Goal: Transaction & Acquisition: Purchase product/service

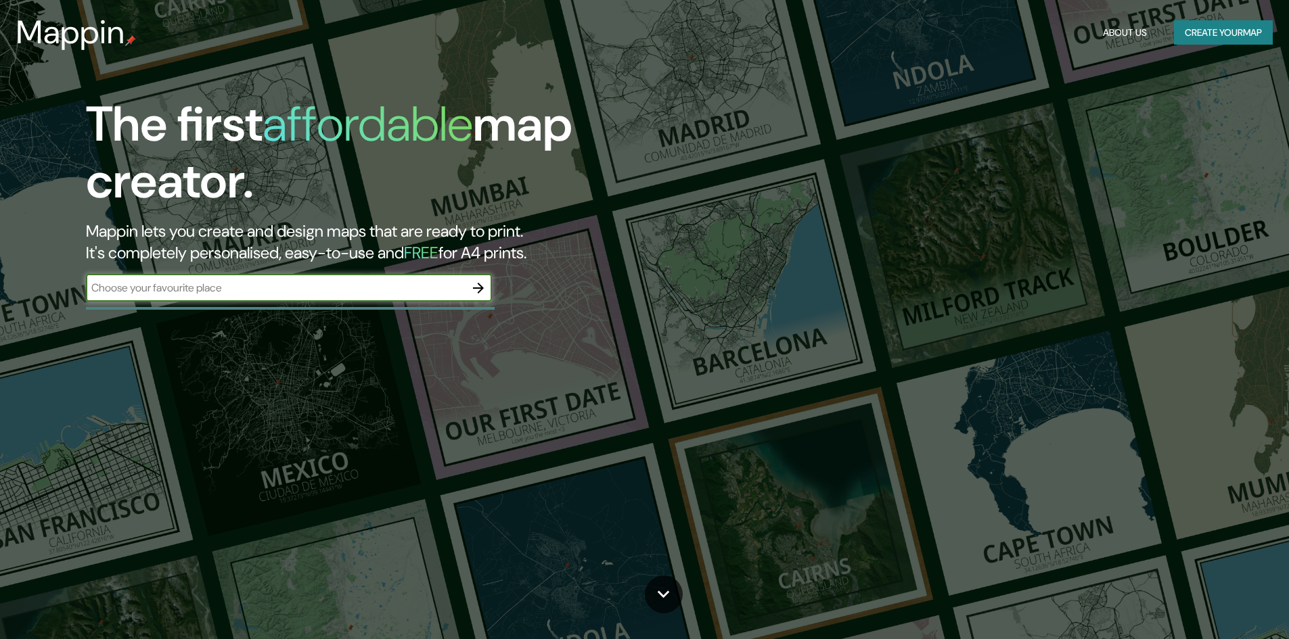
click at [482, 293] on icon "button" at bounding box center [478, 288] width 16 height 16
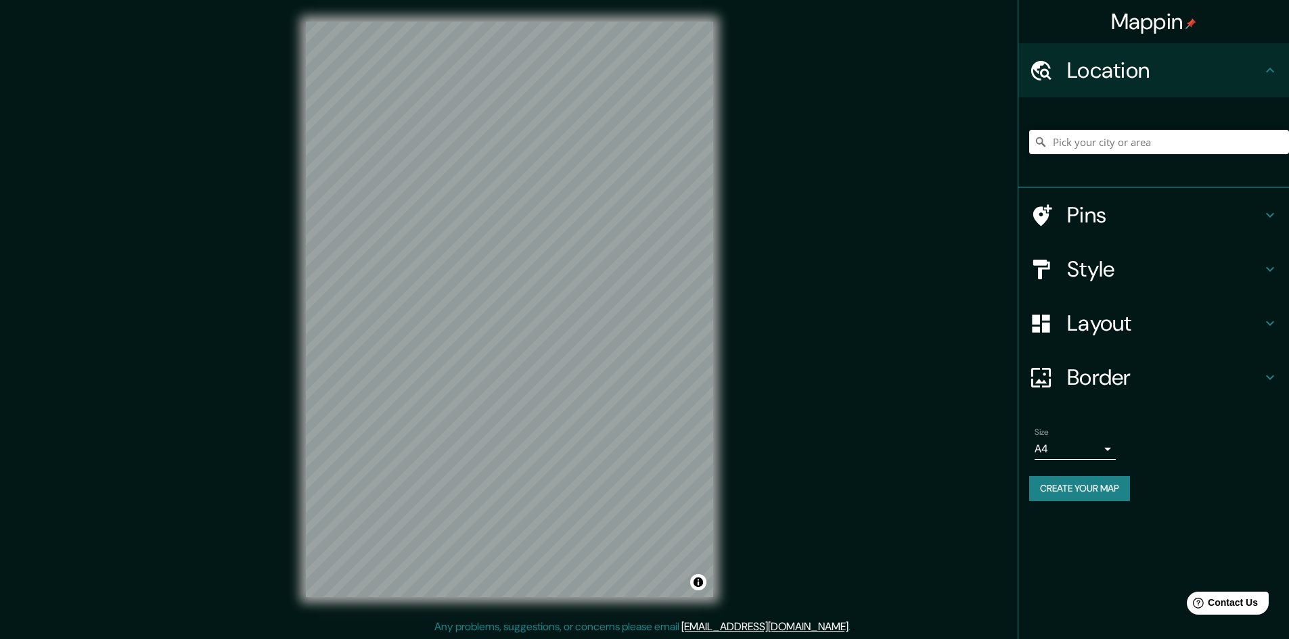
click at [1119, 219] on h4 "Pins" at bounding box center [1164, 215] width 195 height 27
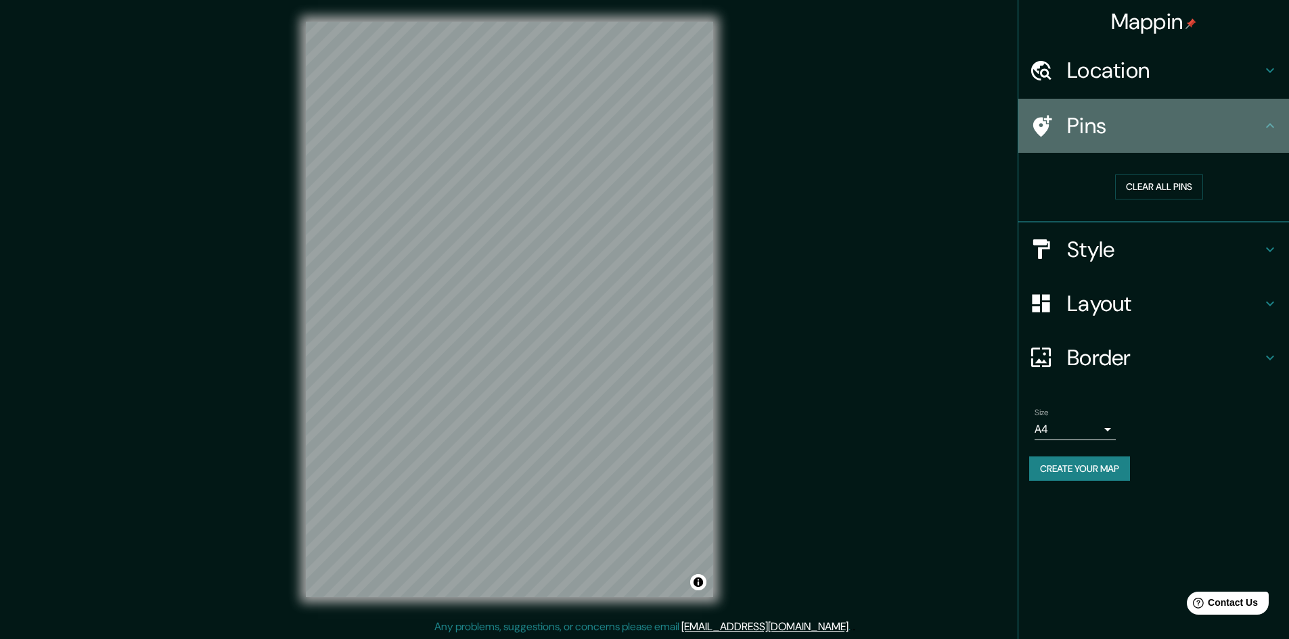
click at [1262, 129] on div "Pins" at bounding box center [1153, 126] width 271 height 54
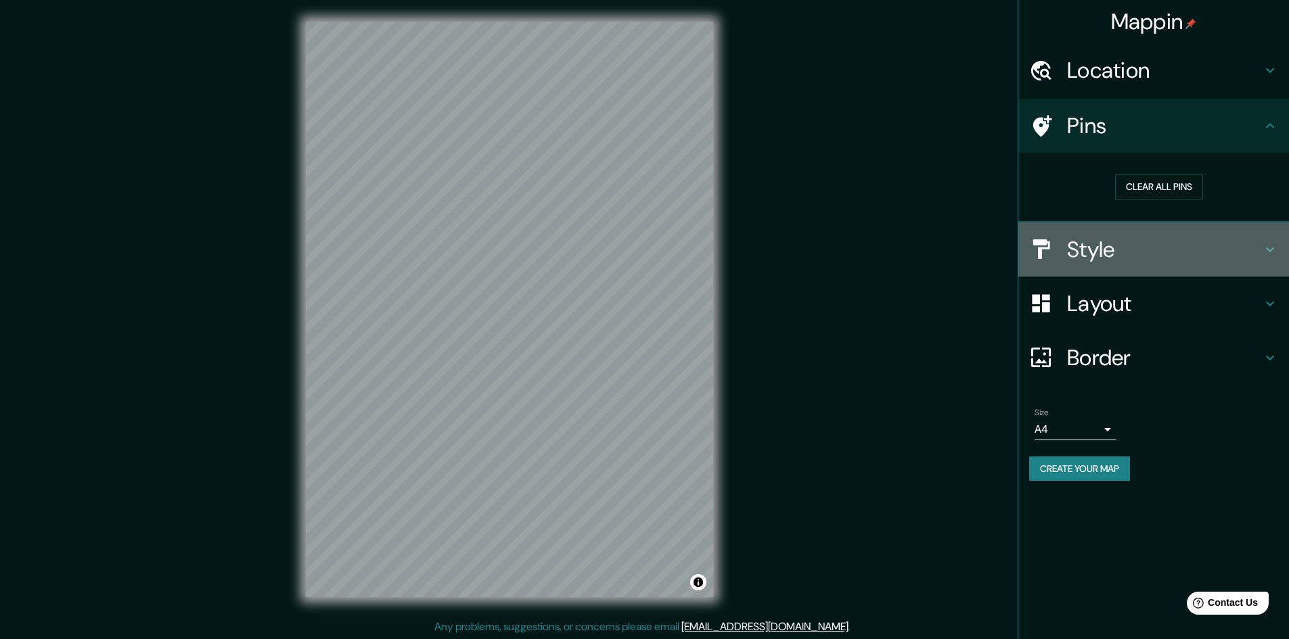
click at [1281, 246] on div "Style" at bounding box center [1153, 250] width 271 height 54
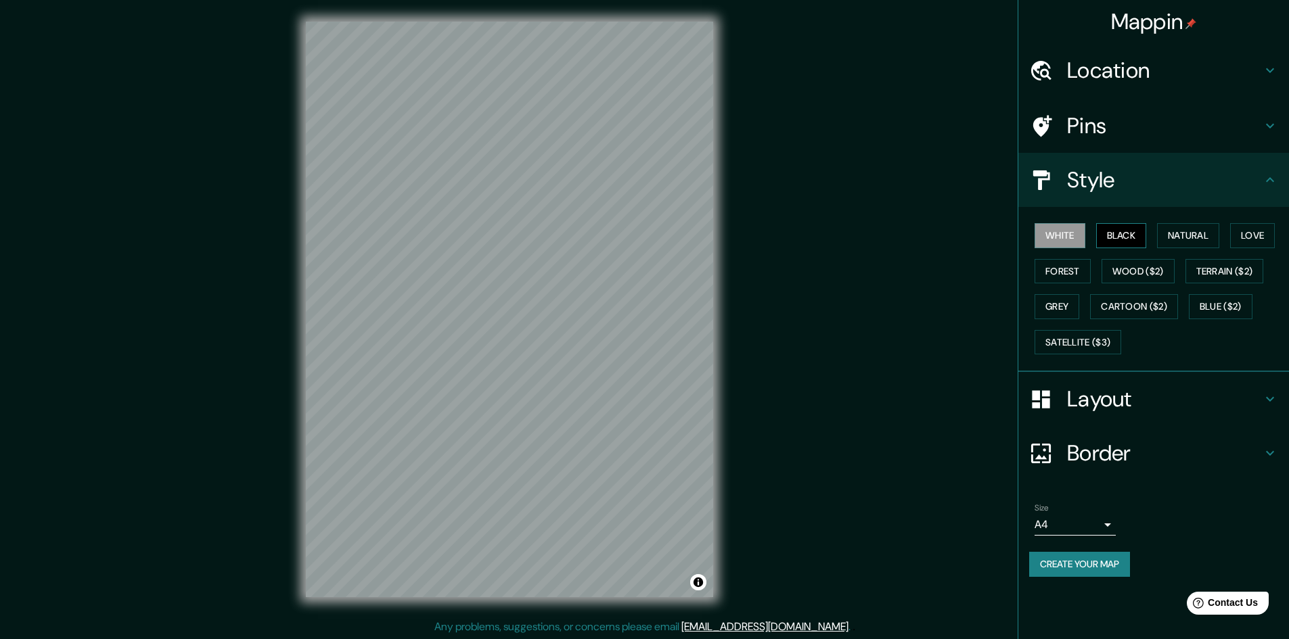
click at [1126, 237] on button "Black" at bounding box center [1121, 235] width 51 height 25
click at [1067, 237] on button "White" at bounding box center [1059, 235] width 51 height 25
click at [1199, 389] on h4 "Layout" at bounding box center [1164, 399] width 195 height 27
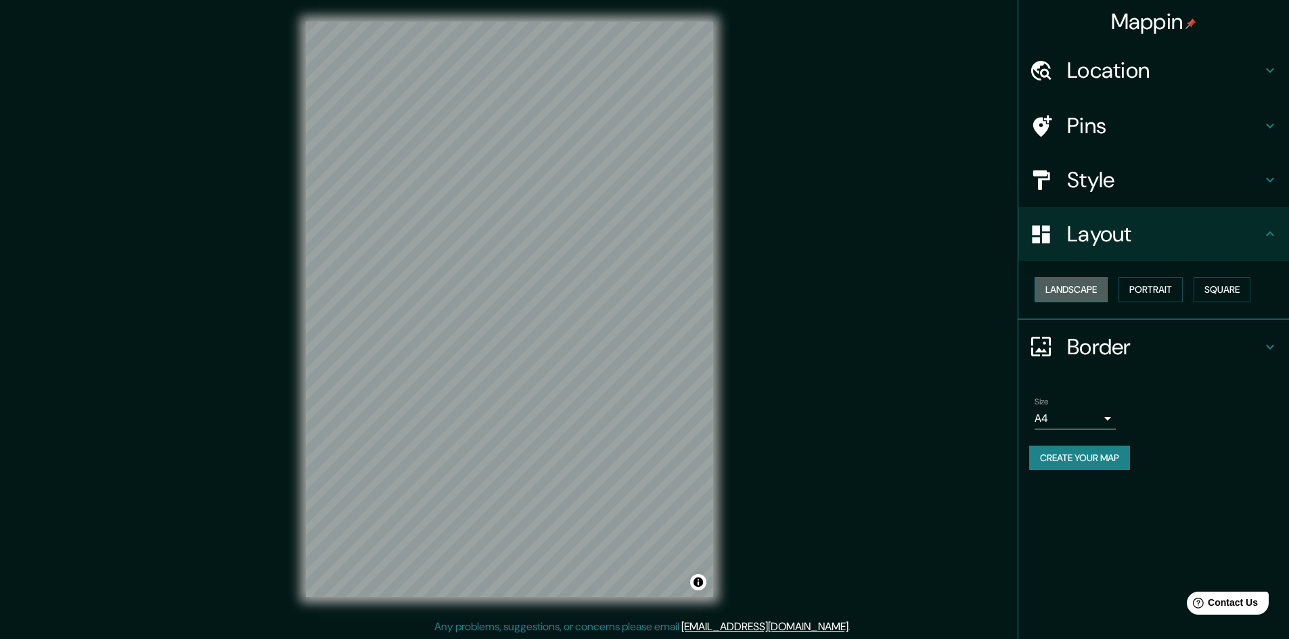
click at [1089, 288] on button "Landscape" at bounding box center [1070, 289] width 73 height 25
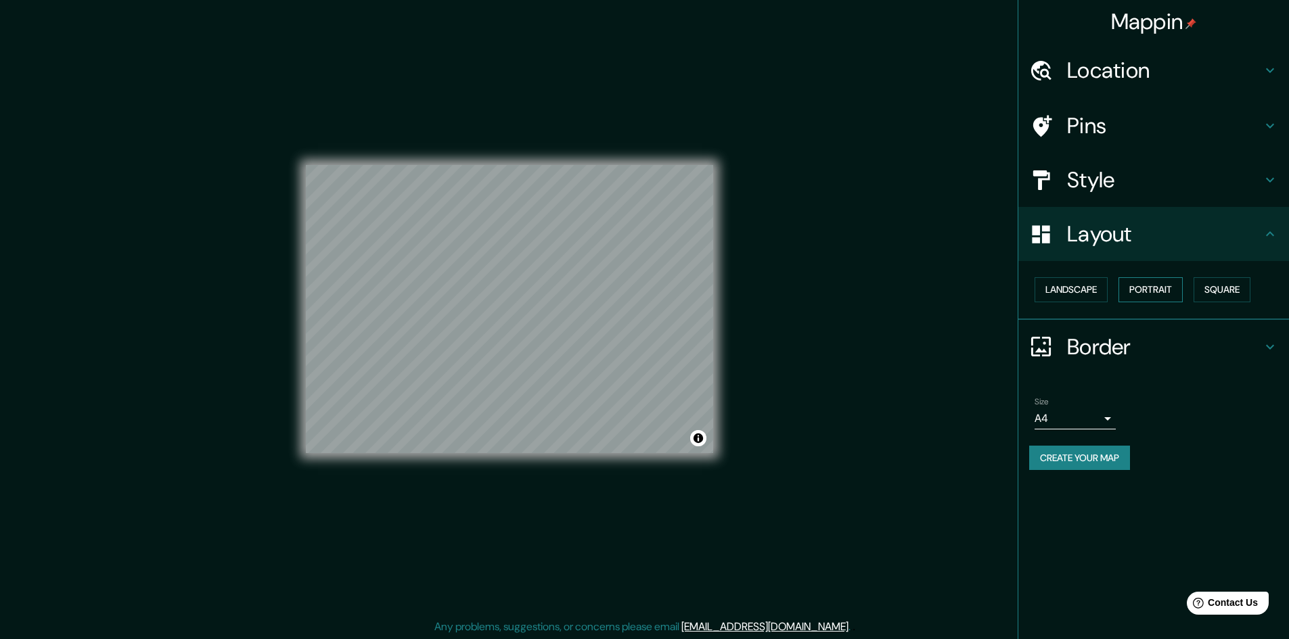
drag, startPoint x: 1154, startPoint y: 288, endPoint x: 1173, endPoint y: 290, distance: 19.0
click at [1155, 288] on button "Portrait" at bounding box center [1150, 289] width 64 height 25
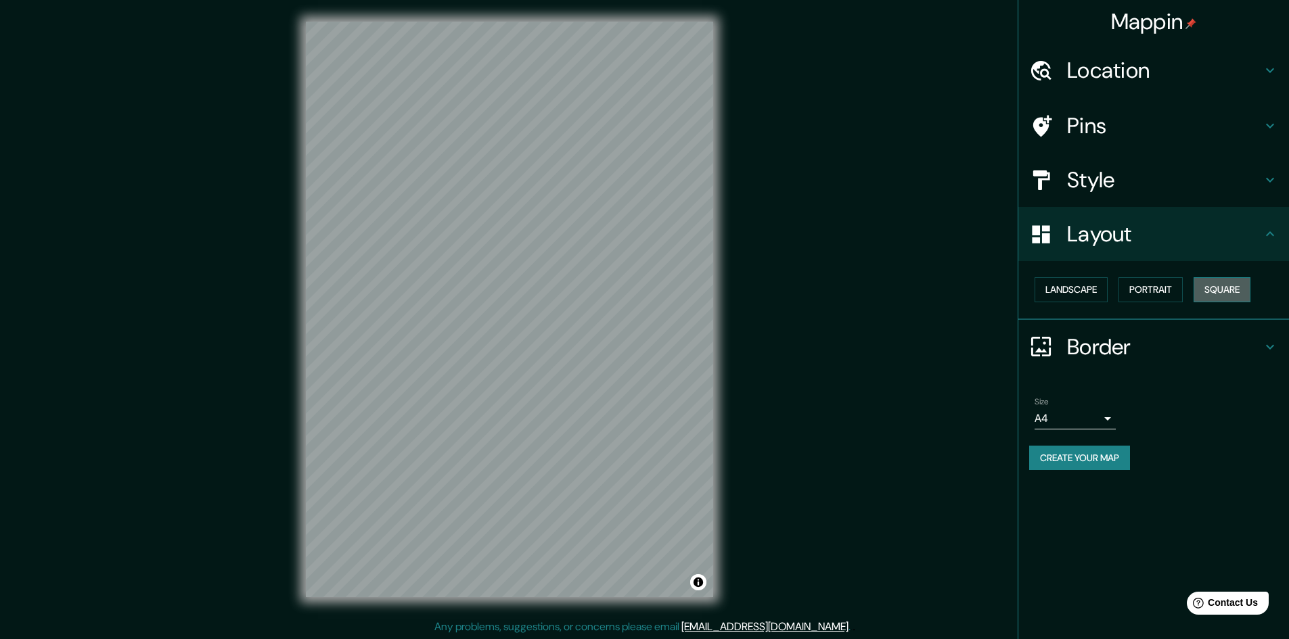
click at [1239, 295] on button "Square" at bounding box center [1221, 289] width 57 height 25
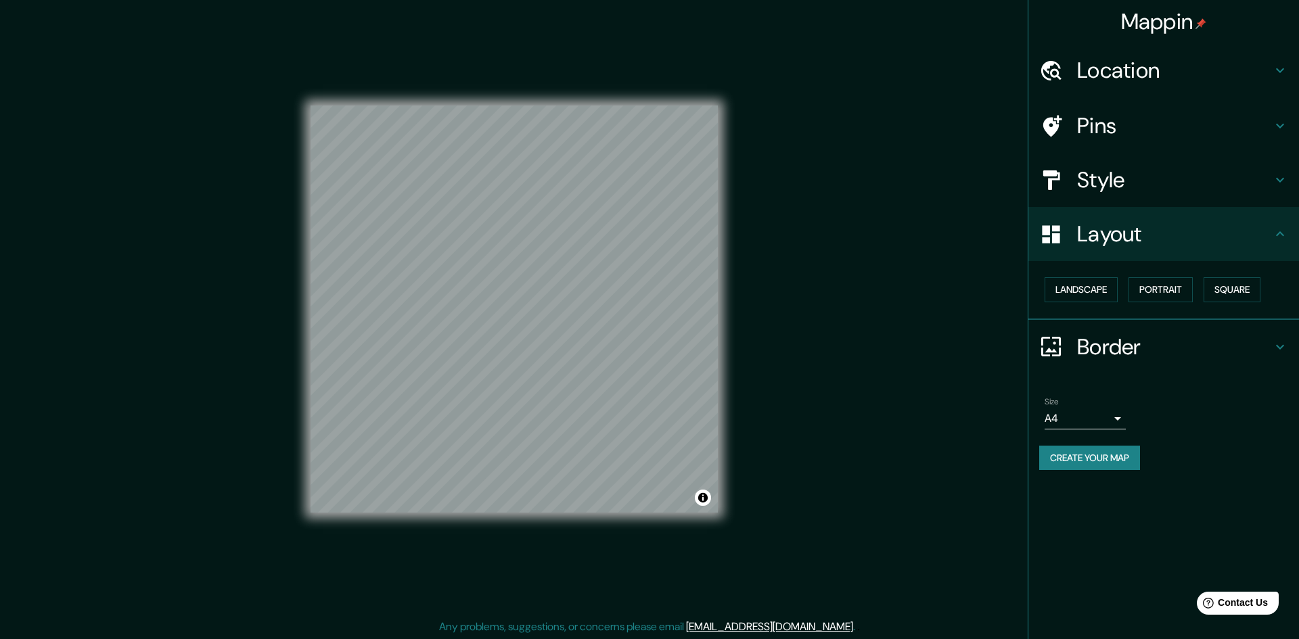
click at [1111, 423] on body "Mappin Location Pins Style Layout Landscape Portrait Square Border Choose a bor…" at bounding box center [649, 319] width 1299 height 639
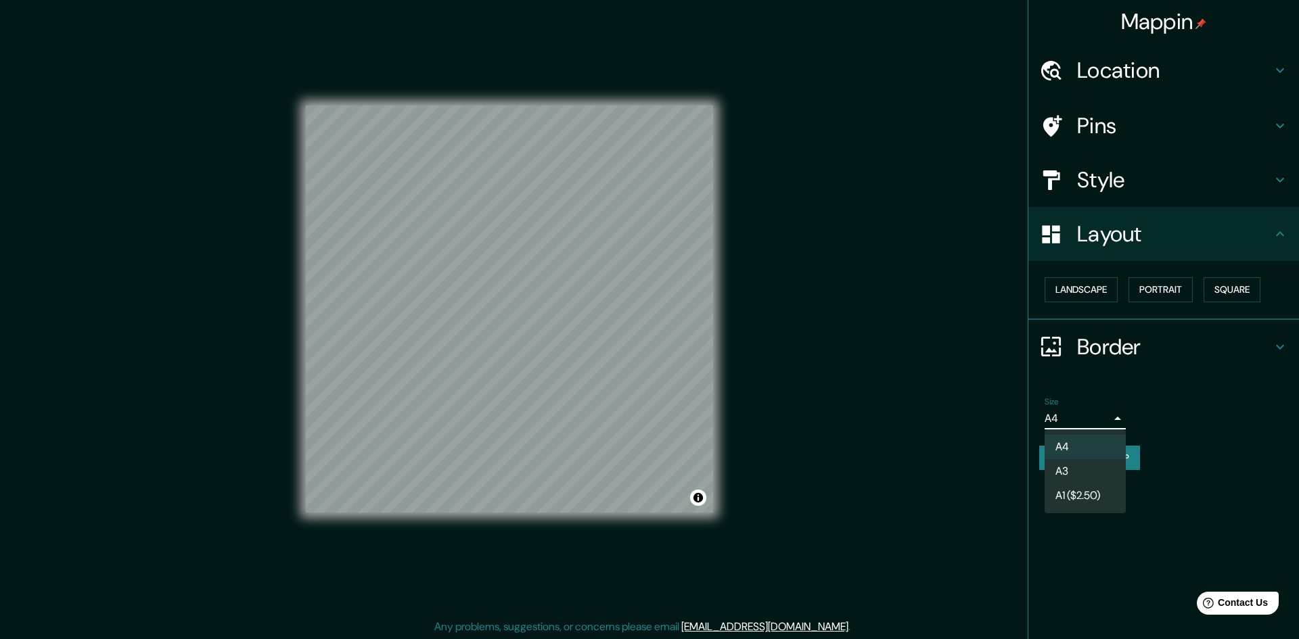
click at [1109, 423] on div at bounding box center [649, 319] width 1299 height 639
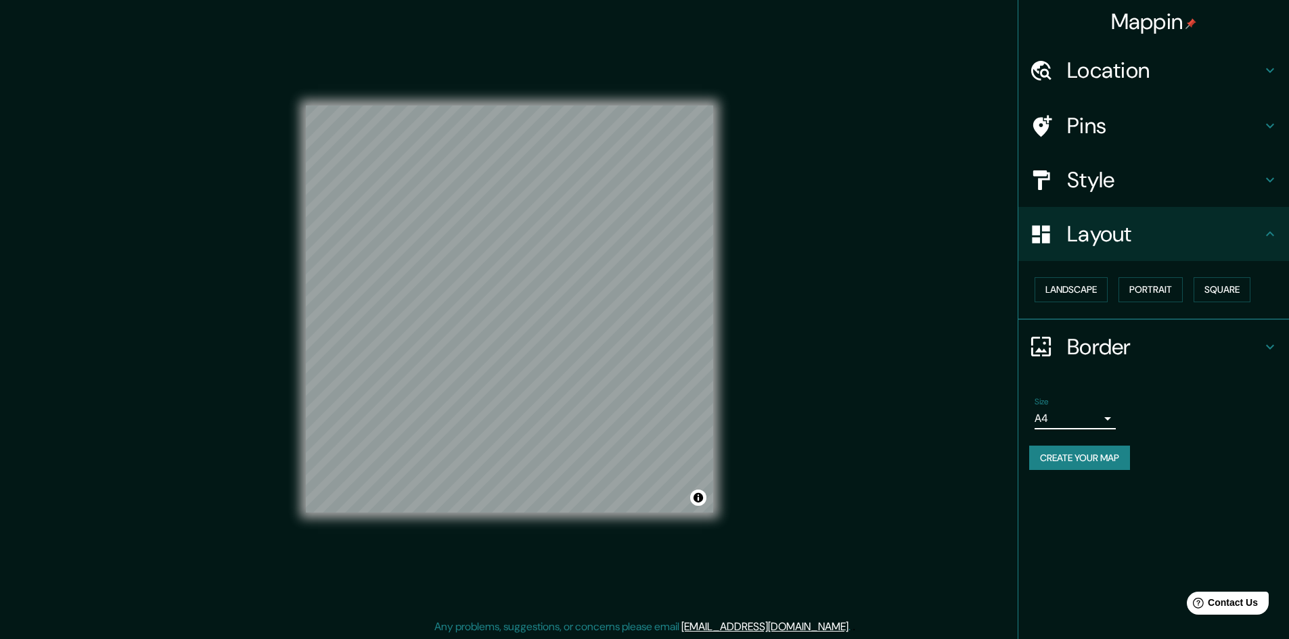
click at [1109, 465] on button "Create your map" at bounding box center [1079, 458] width 101 height 25
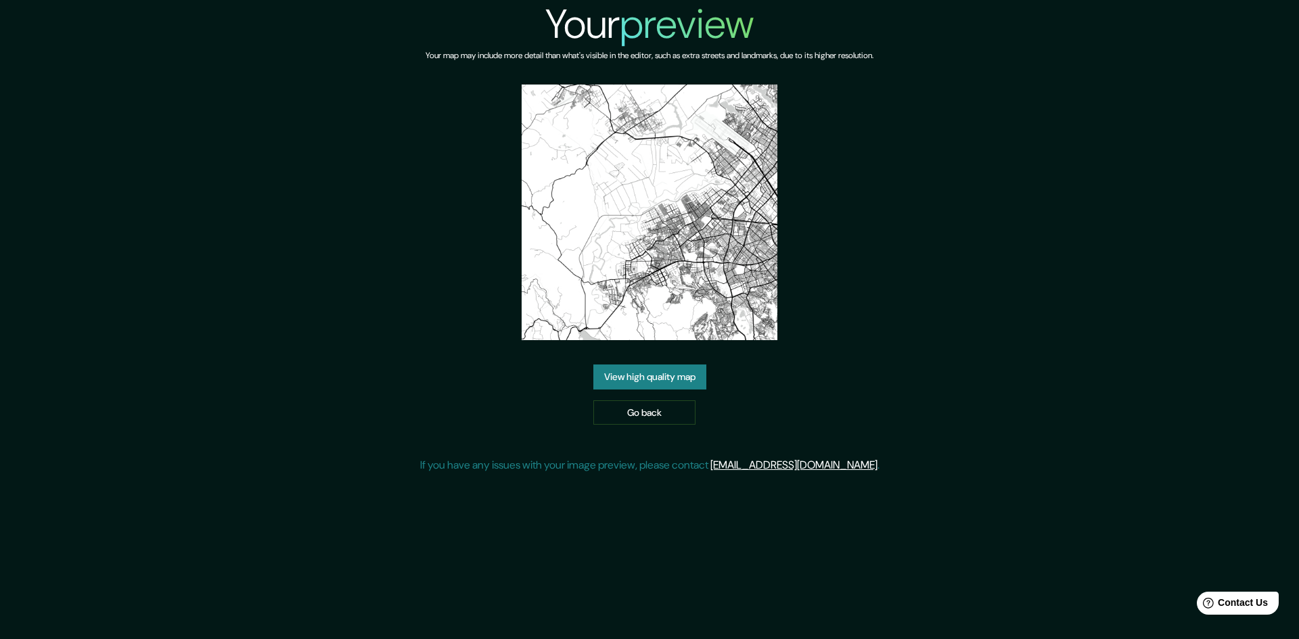
click at [849, 361] on div "Your preview Your map may include more detail than what's visible in the editor…" at bounding box center [649, 242] width 459 height 484
click at [686, 252] on img at bounding box center [650, 213] width 256 height 256
click at [662, 388] on link "View high quality map" at bounding box center [649, 377] width 113 height 25
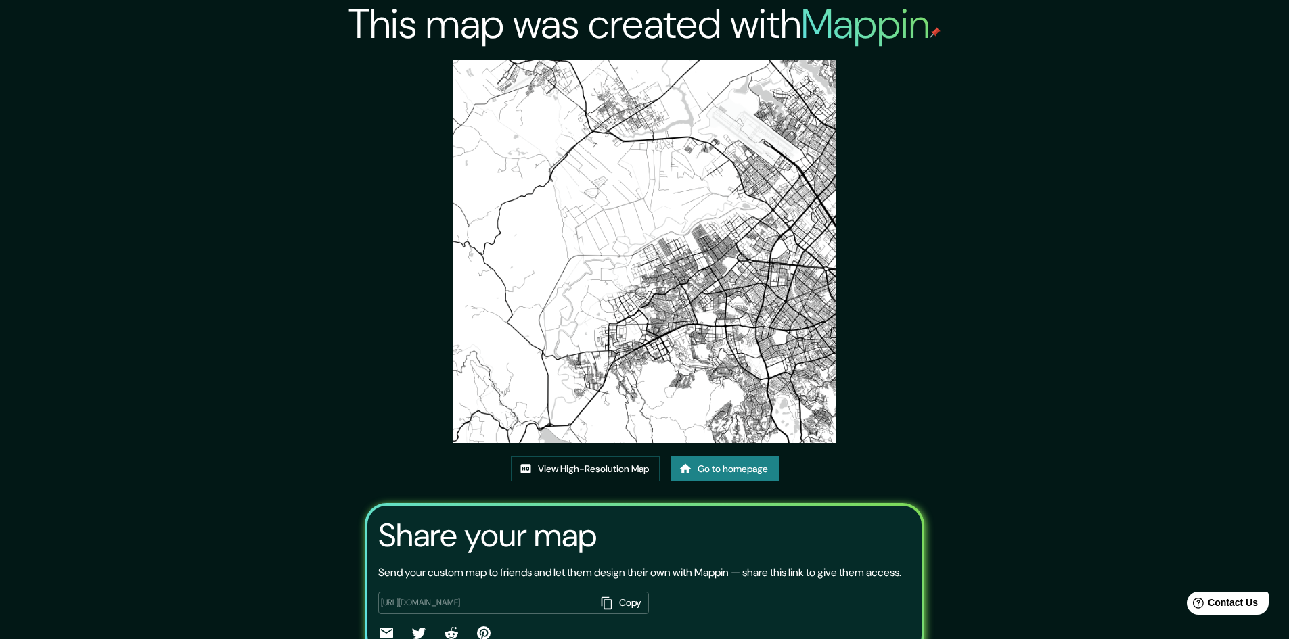
click at [630, 321] on img at bounding box center [645, 252] width 384 height 384
click at [579, 478] on link "View High-Resolution Map" at bounding box center [585, 469] width 149 height 25
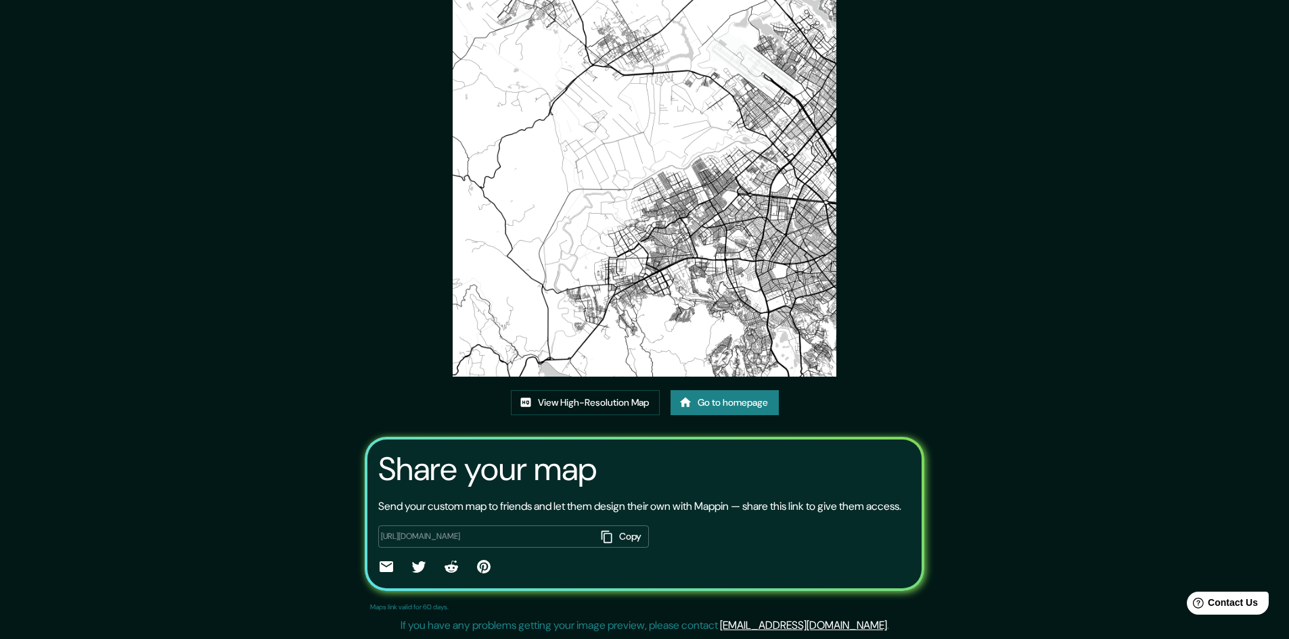
scroll to position [83, 0]
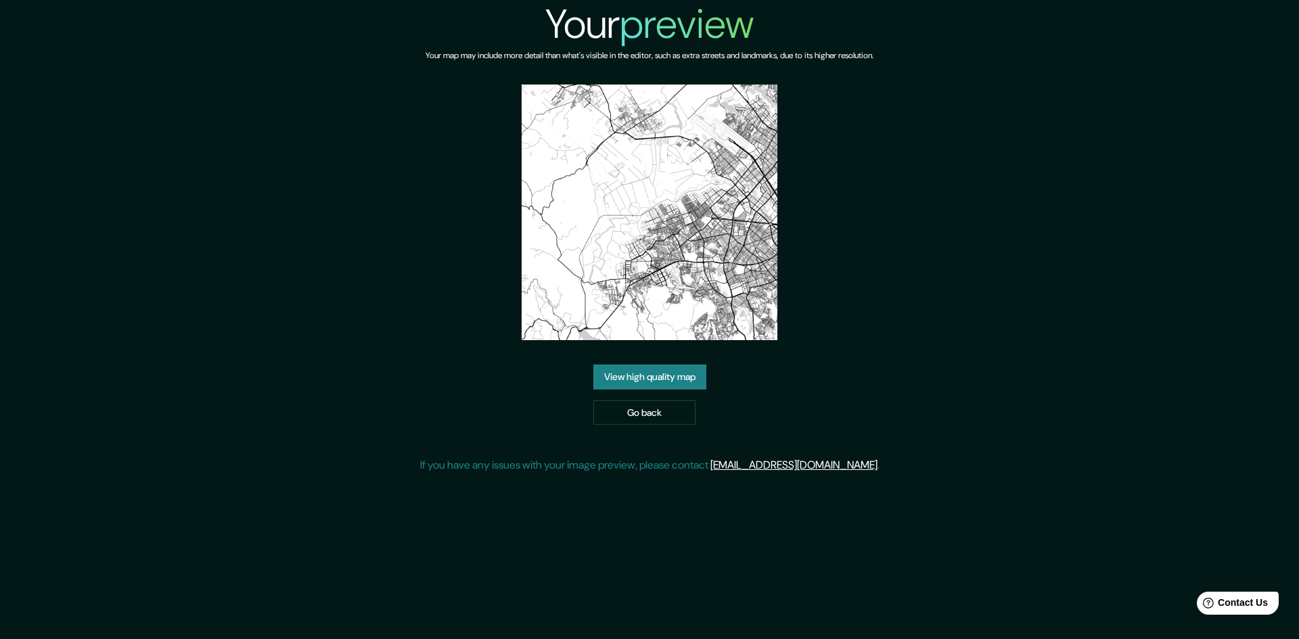
drag, startPoint x: 814, startPoint y: 386, endPoint x: 871, endPoint y: 383, distance: 56.2
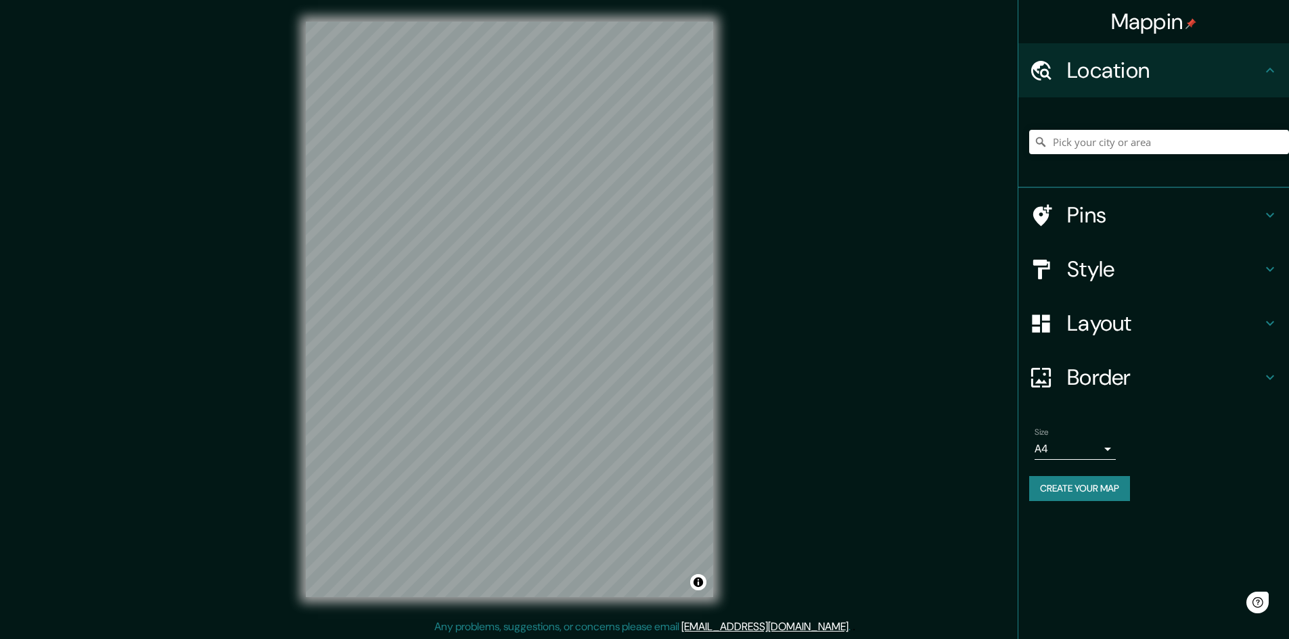
click at [1110, 492] on button "Create your map" at bounding box center [1079, 488] width 101 height 25
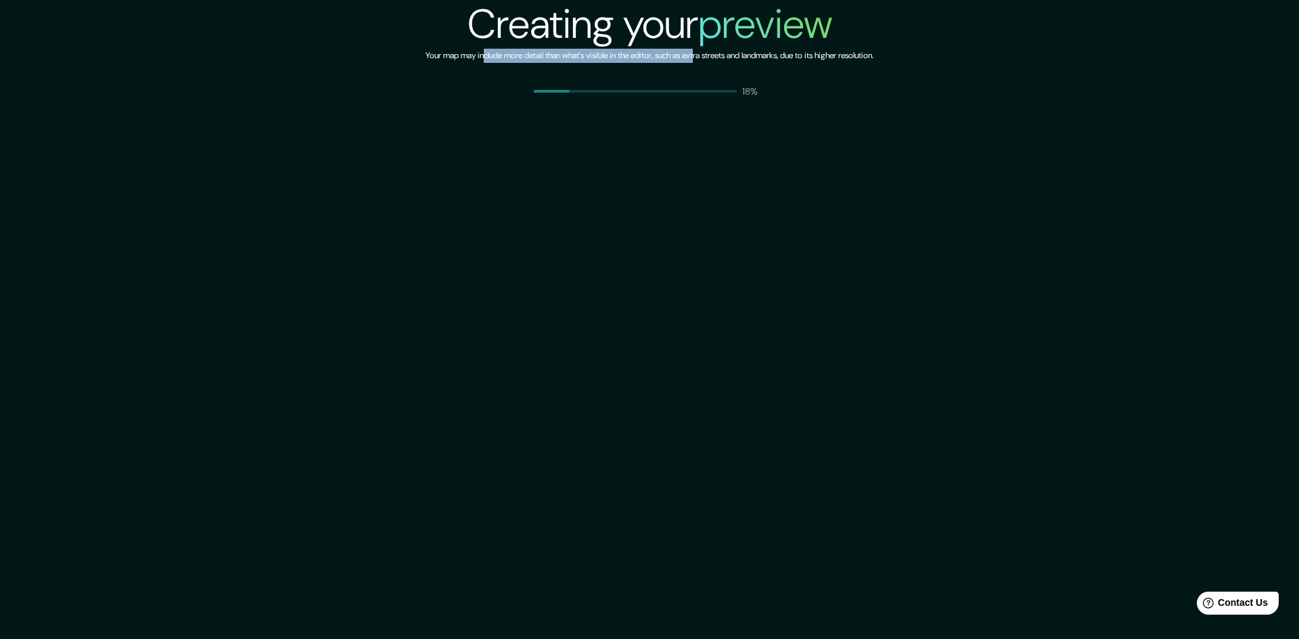
drag, startPoint x: 471, startPoint y: 58, endPoint x: 697, endPoint y: 58, distance: 225.3
click at [697, 58] on h6 "Your map may include more detail than what's visible in the editor, such as ext…" at bounding box center [649, 56] width 448 height 14
click at [907, 64] on div "Creating your preview Your map may include more detail than what's visible in t…" at bounding box center [649, 49] width 1299 height 98
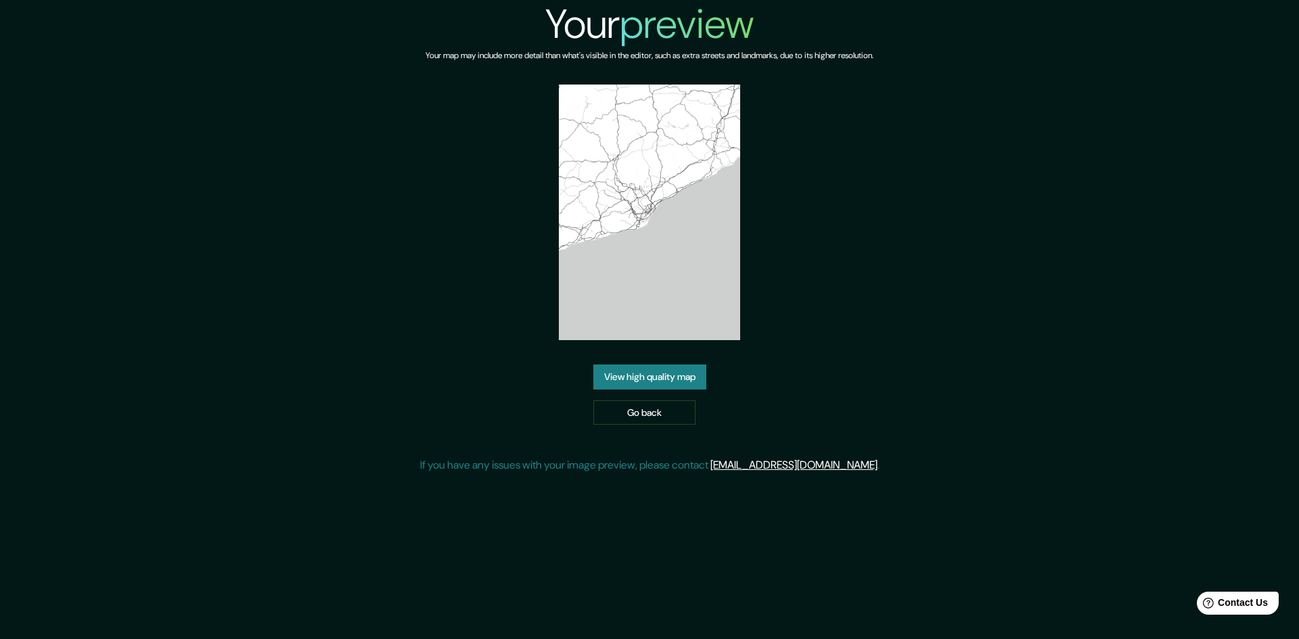
click at [698, 288] on img at bounding box center [649, 213] width 181 height 256
drag, startPoint x: 651, startPoint y: 235, endPoint x: 591, endPoint y: 281, distance: 75.4
click at [591, 281] on img at bounding box center [649, 213] width 181 height 256
click at [653, 380] on link "View high quality map" at bounding box center [649, 377] width 113 height 25
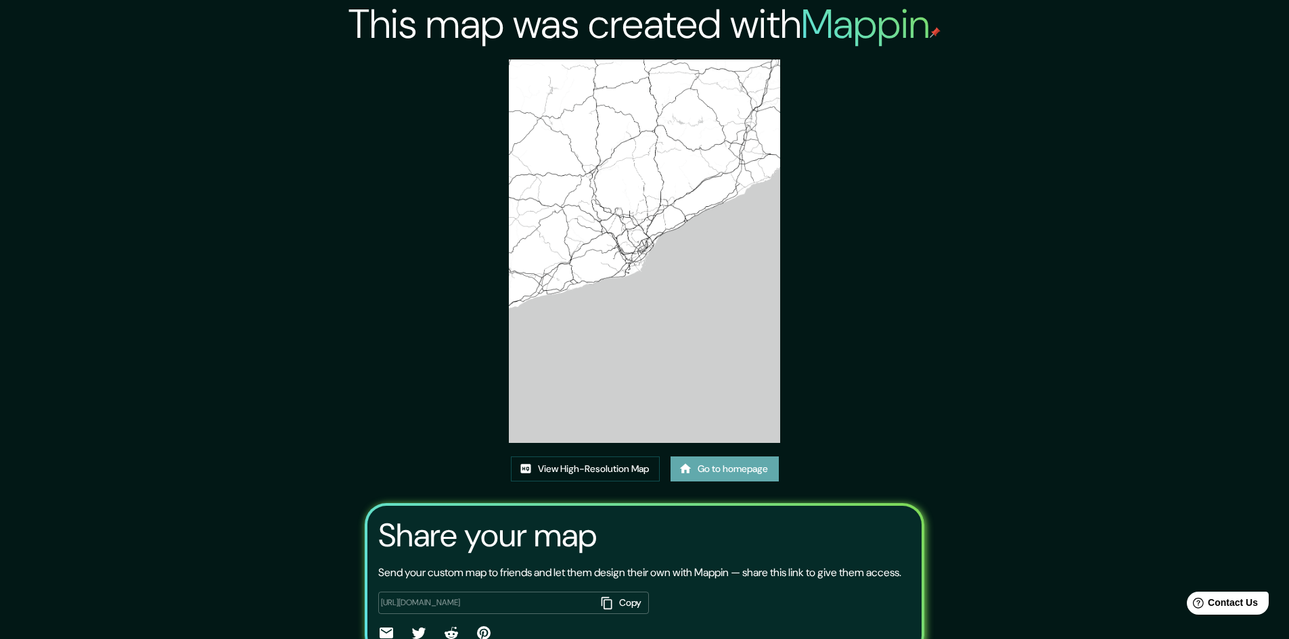
click at [737, 478] on link "Go to homepage" at bounding box center [724, 469] width 108 height 25
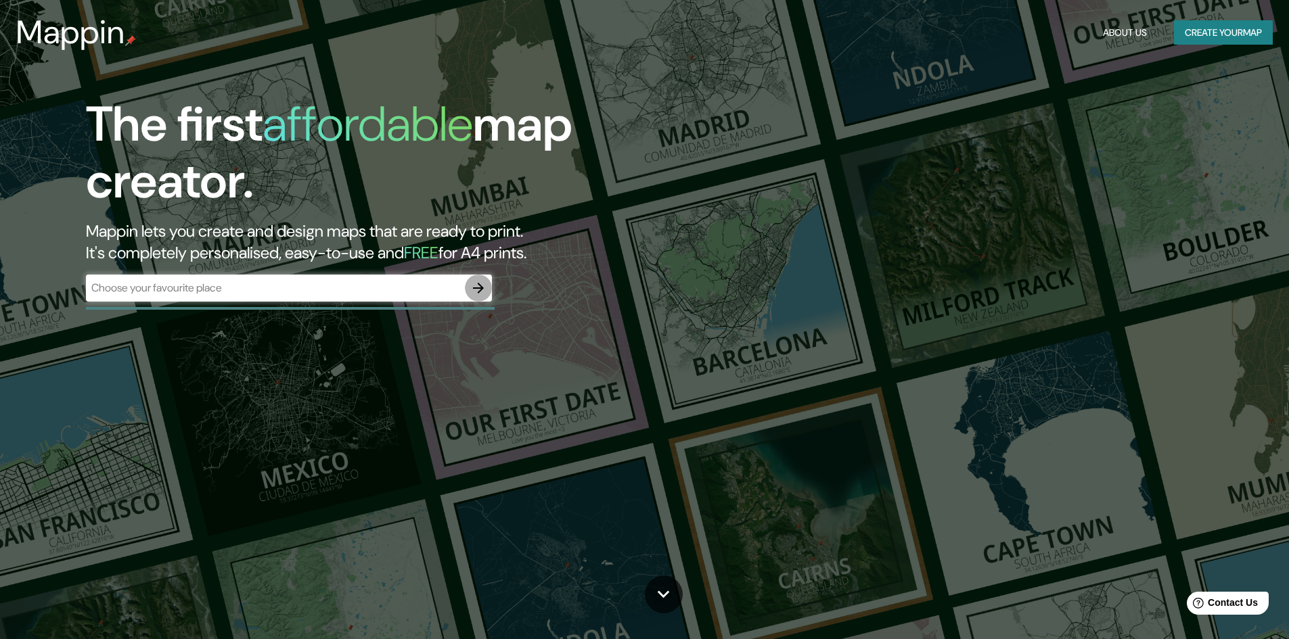
click at [479, 283] on icon "button" at bounding box center [478, 288] width 16 height 16
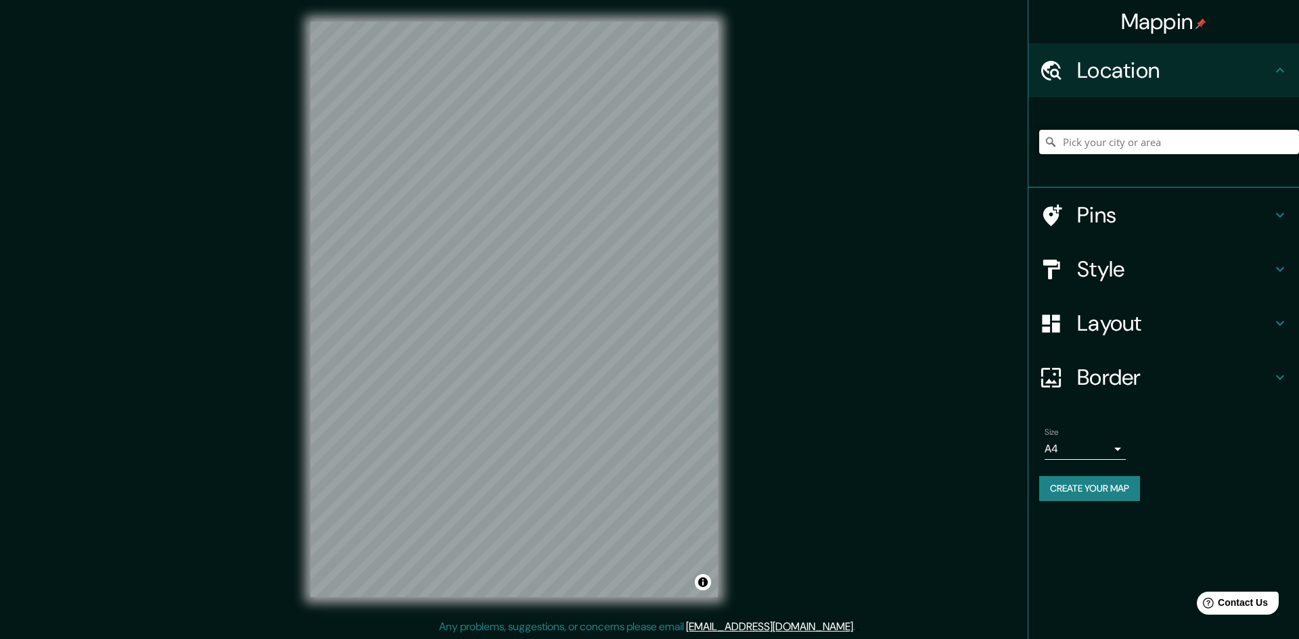
click at [1097, 442] on body "Mappin Location Pins Style Layout Border Choose a border. Hint : you can make l…" at bounding box center [649, 319] width 1299 height 639
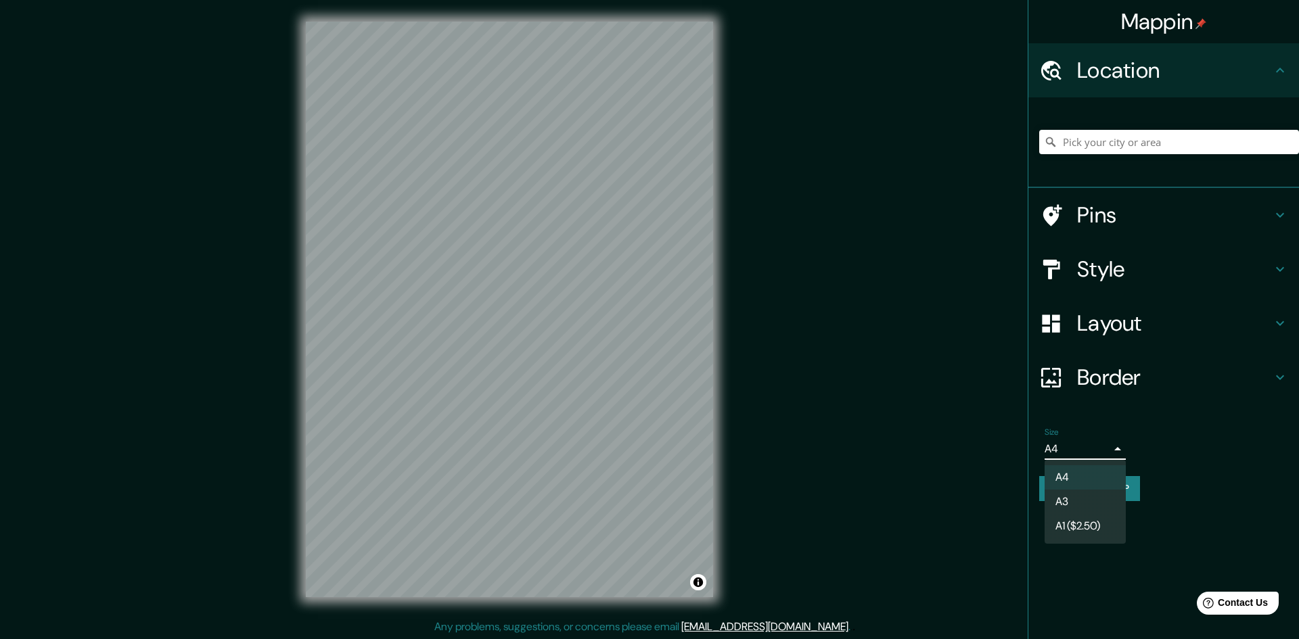
click at [1088, 497] on li "A3" at bounding box center [1084, 502] width 81 height 24
type input "a4"
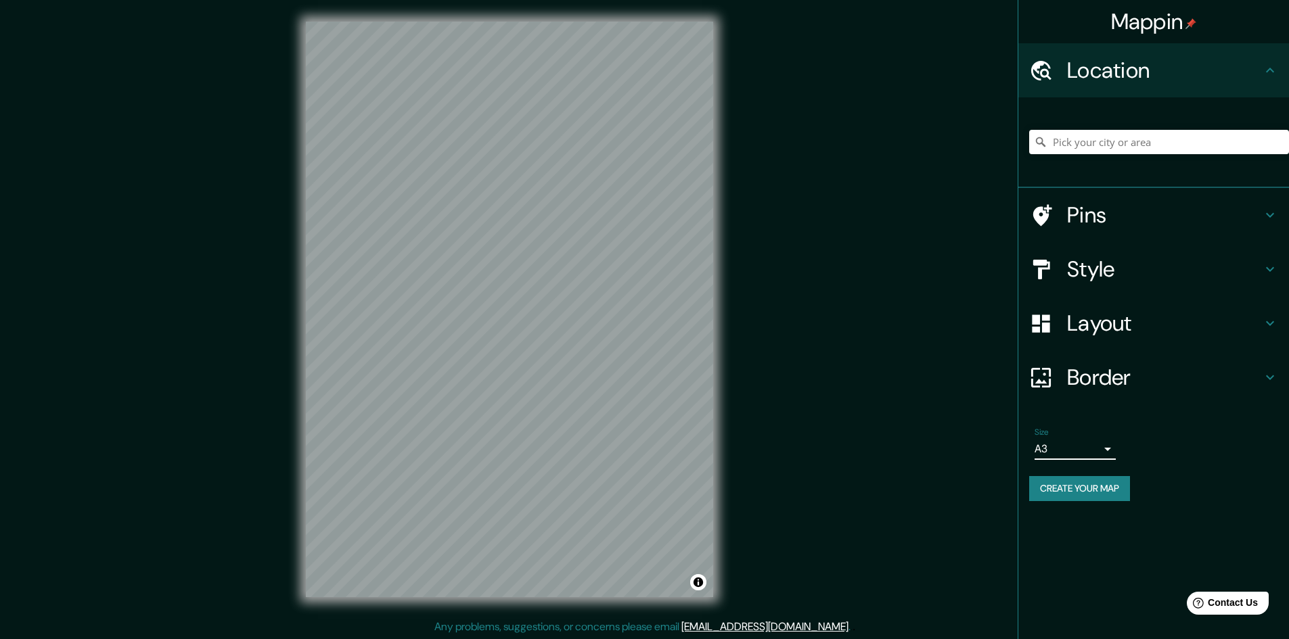
click at [1083, 223] on h4 "Pins" at bounding box center [1164, 215] width 195 height 27
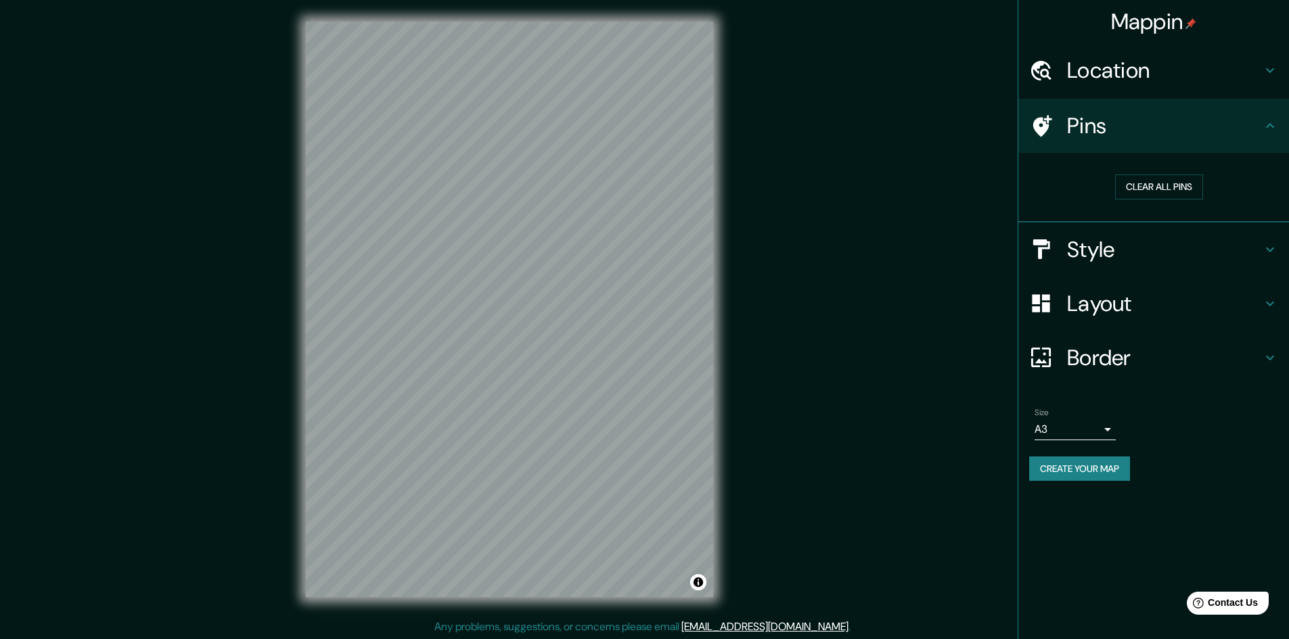
click at [1089, 77] on h4 "Location" at bounding box center [1164, 70] width 195 height 27
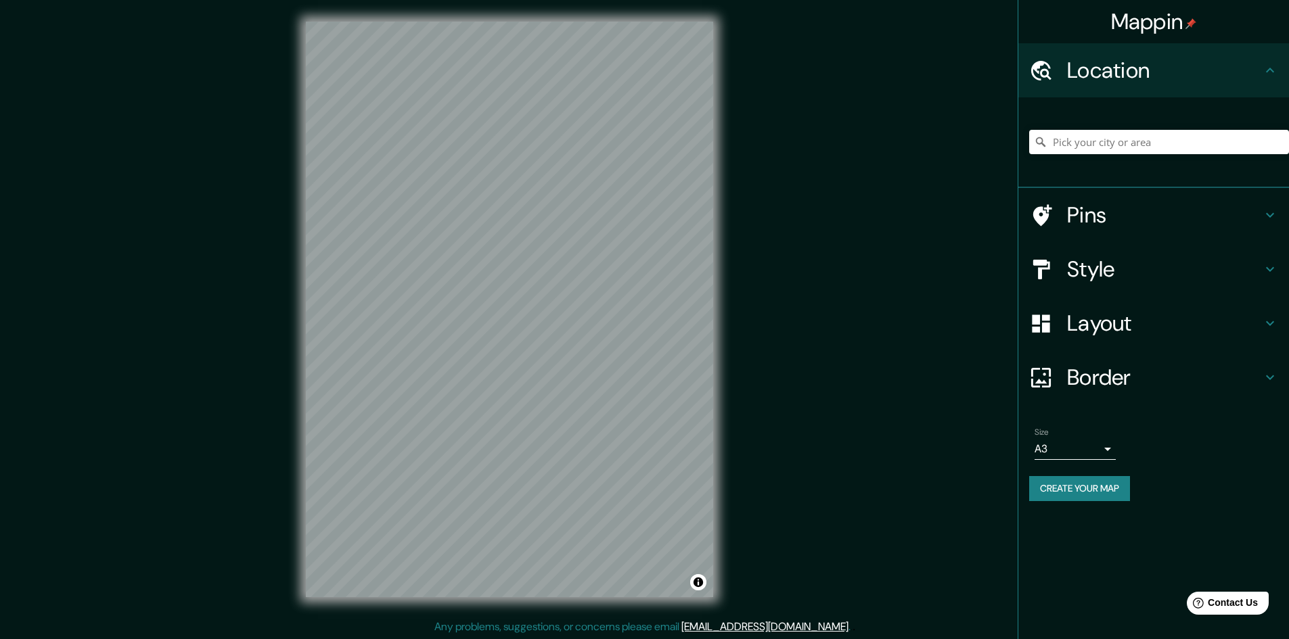
click at [726, 369] on div "© Mapbox © OpenStreetMap Improve this map" at bounding box center [509, 309] width 451 height 619
click at [553, 601] on div "© Mapbox © OpenStreetMap Improve this map" at bounding box center [509, 309] width 451 height 619
click at [1229, 210] on h4 "Pins" at bounding box center [1164, 215] width 195 height 27
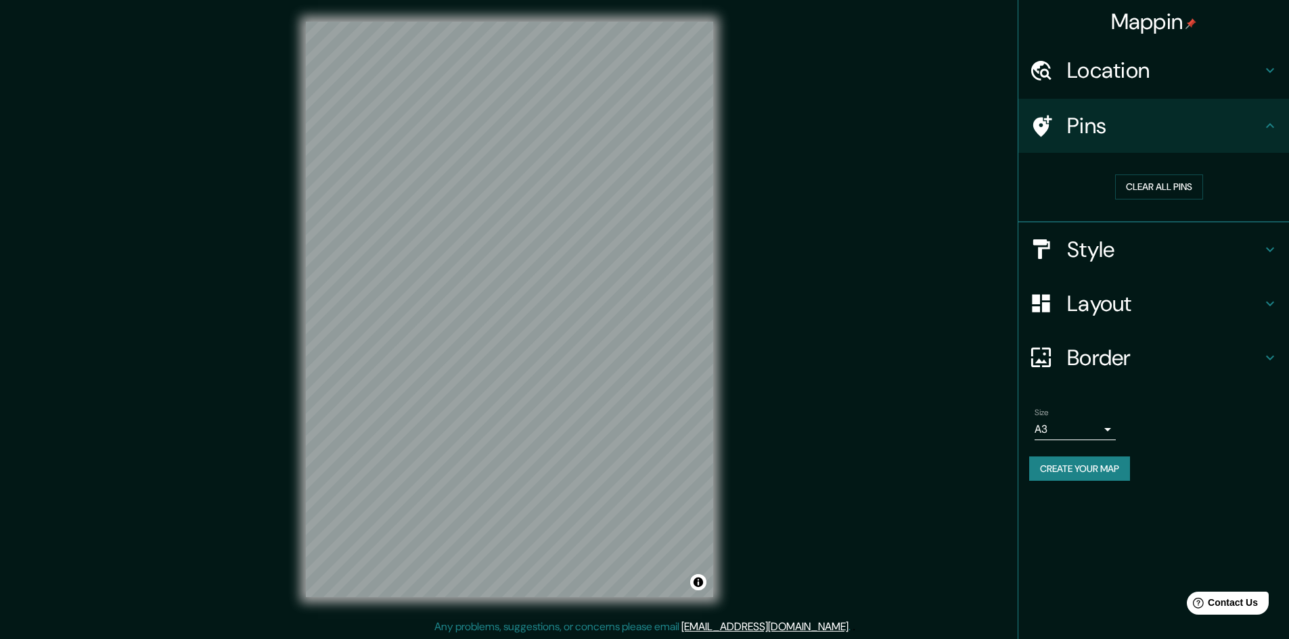
click at [1255, 122] on h4 "Pins" at bounding box center [1164, 125] width 195 height 27
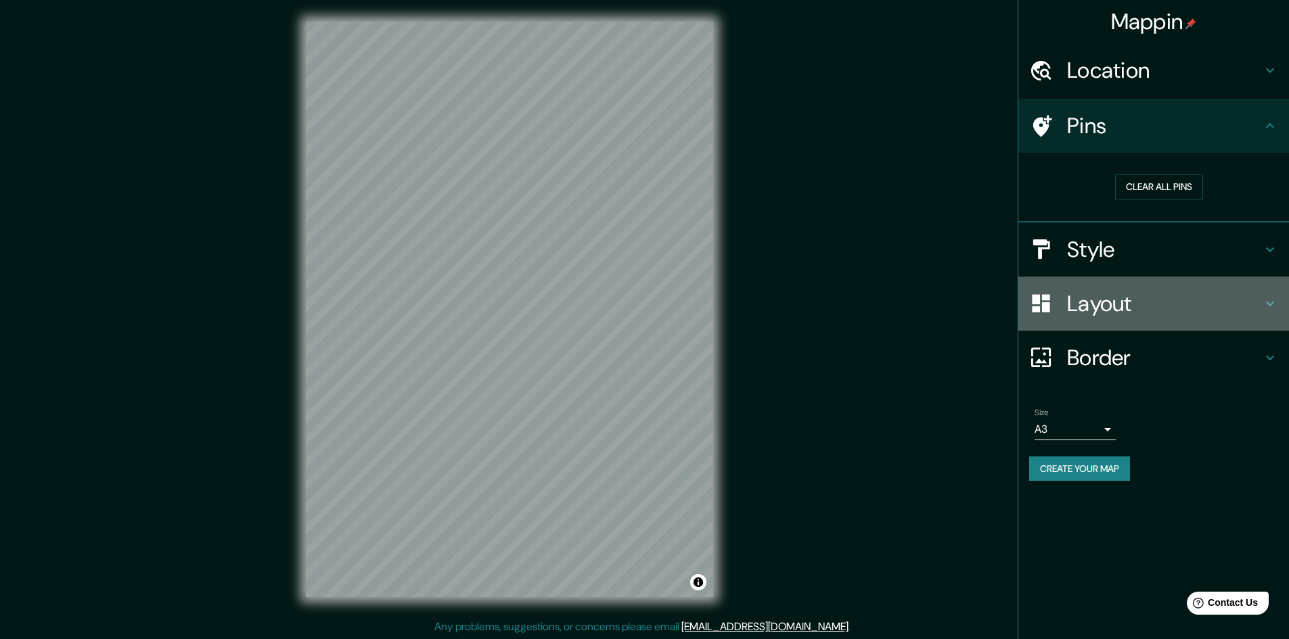
click at [1146, 310] on h4 "Layout" at bounding box center [1164, 303] width 195 height 27
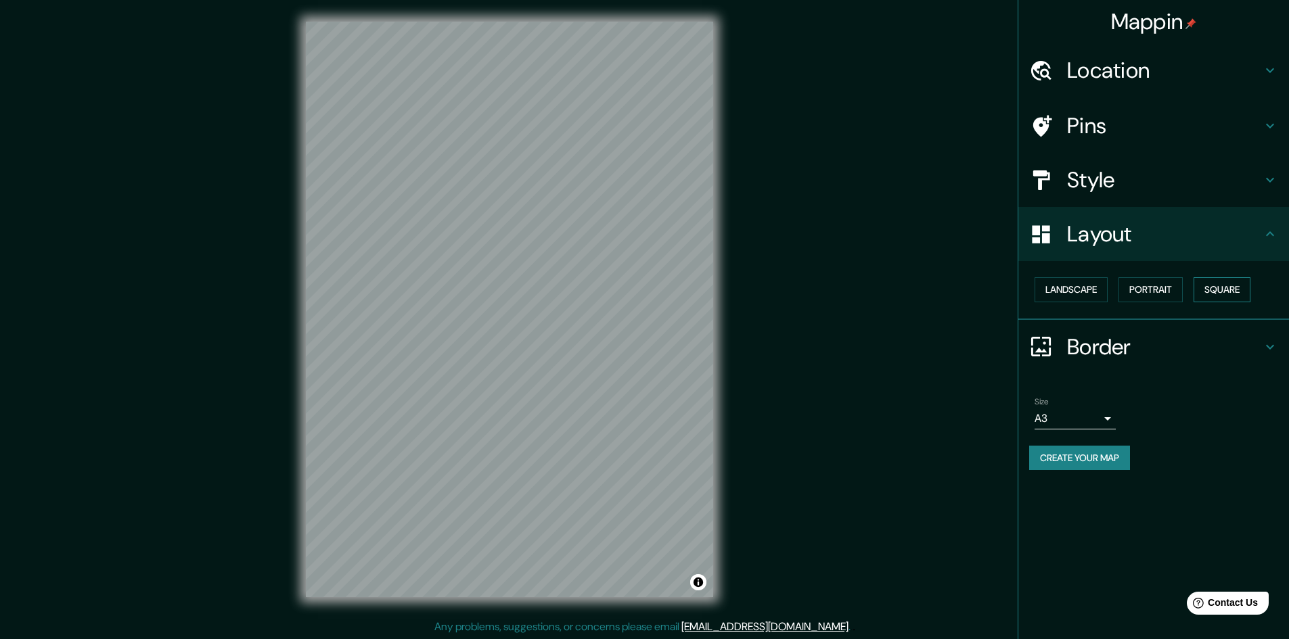
click at [1215, 284] on button "Square" at bounding box center [1221, 289] width 57 height 25
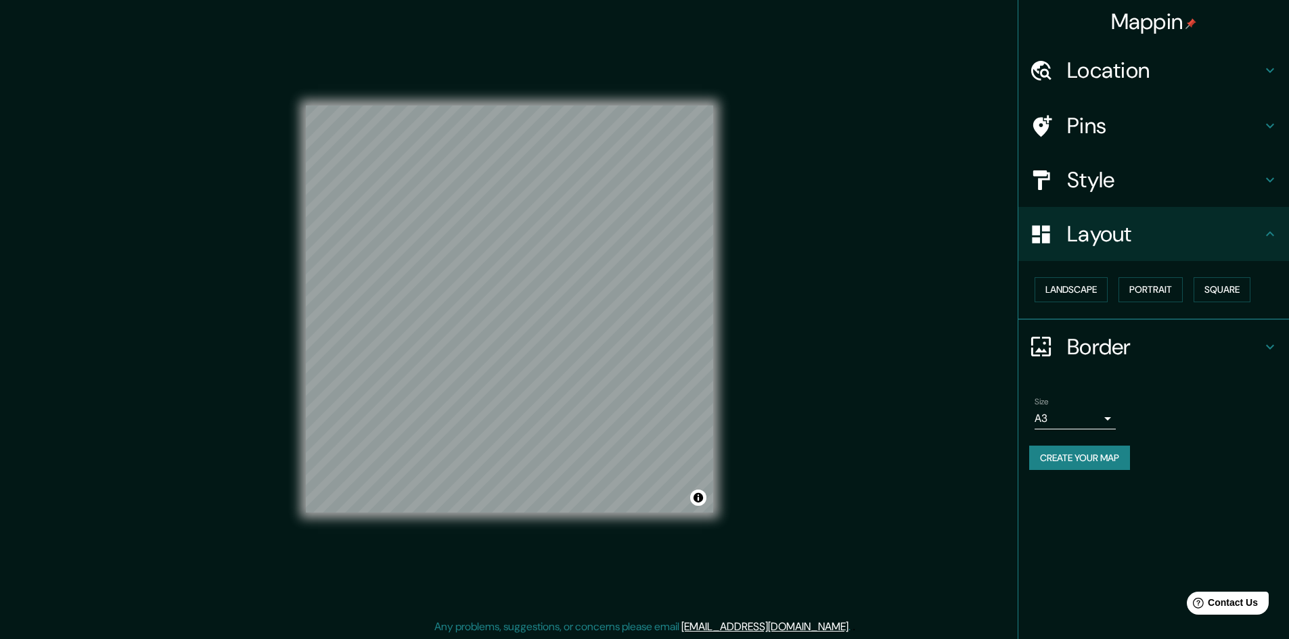
click at [1061, 458] on button "Create your map" at bounding box center [1079, 458] width 101 height 25
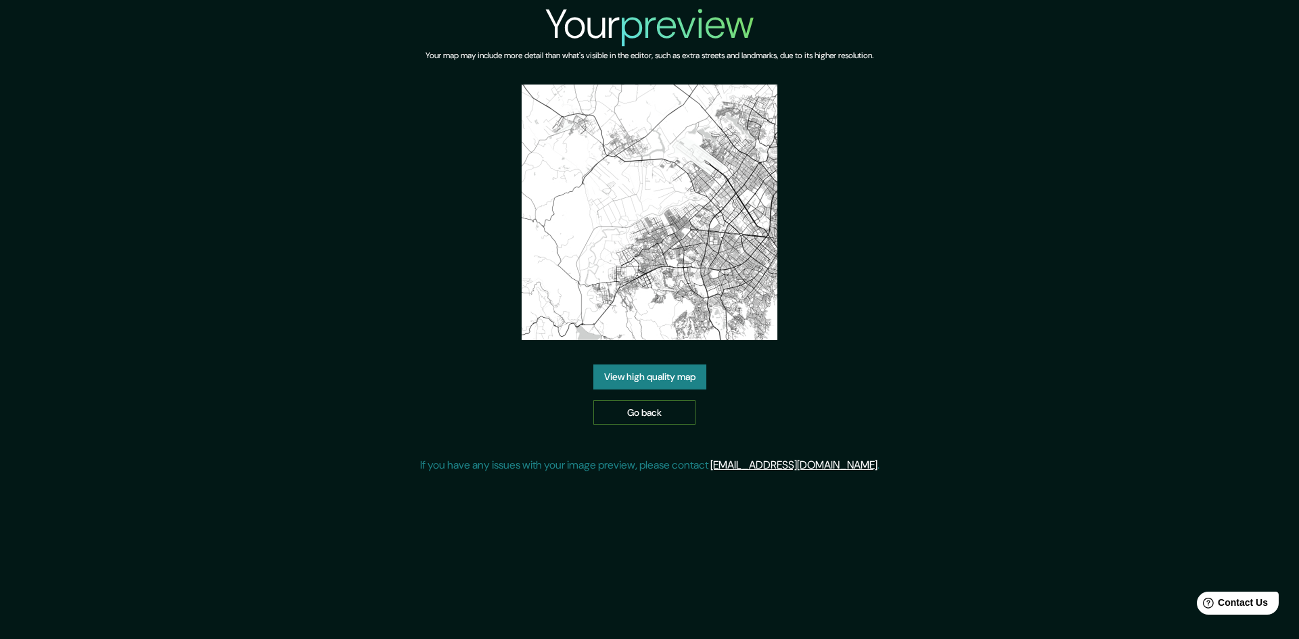
click at [643, 400] on link "Go back" at bounding box center [644, 412] width 102 height 25
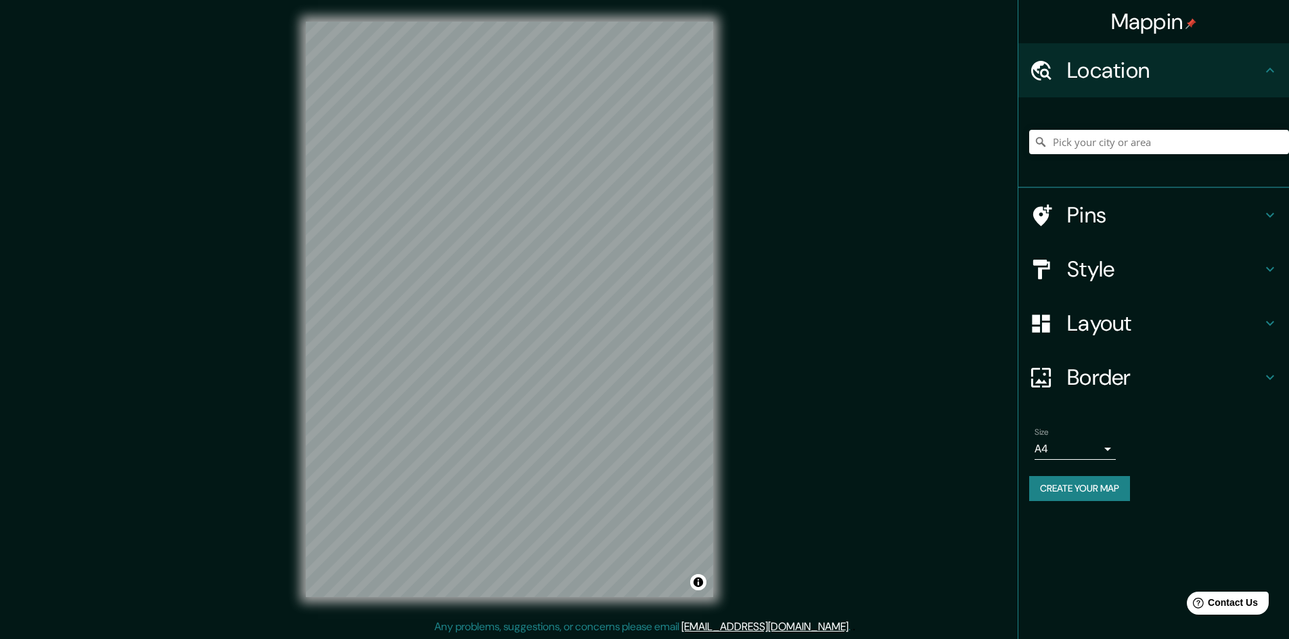
scroll to position [1, 0]
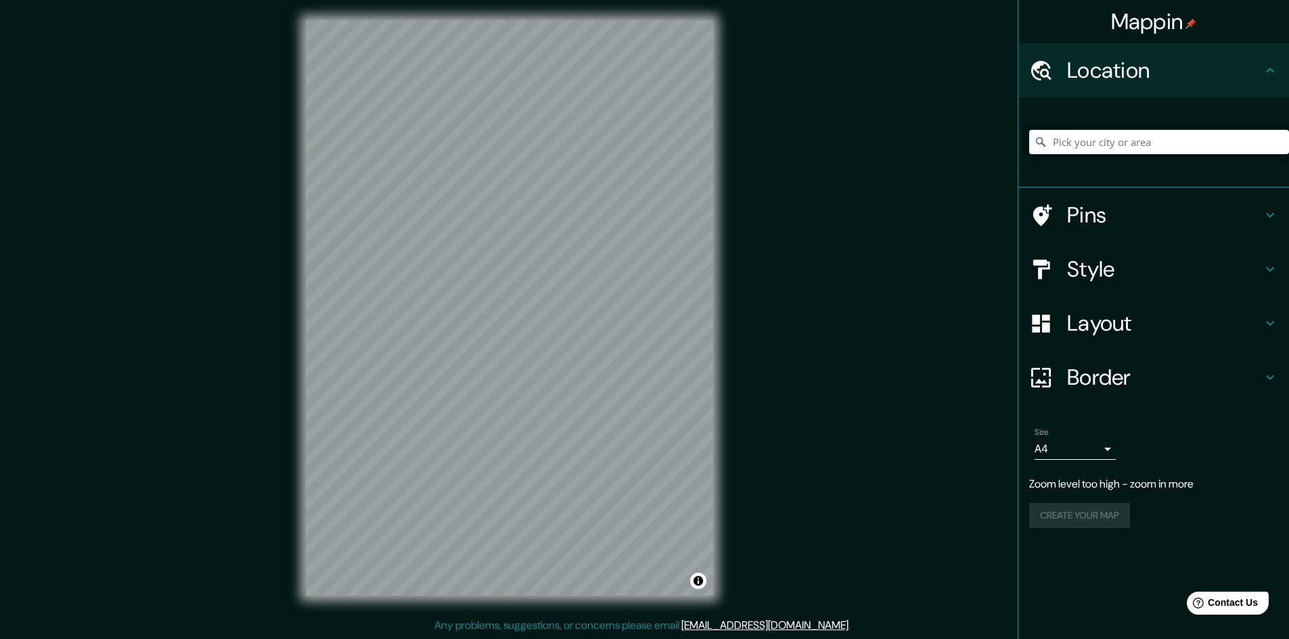
click at [1129, 260] on h4 "Style" at bounding box center [1164, 269] width 195 height 27
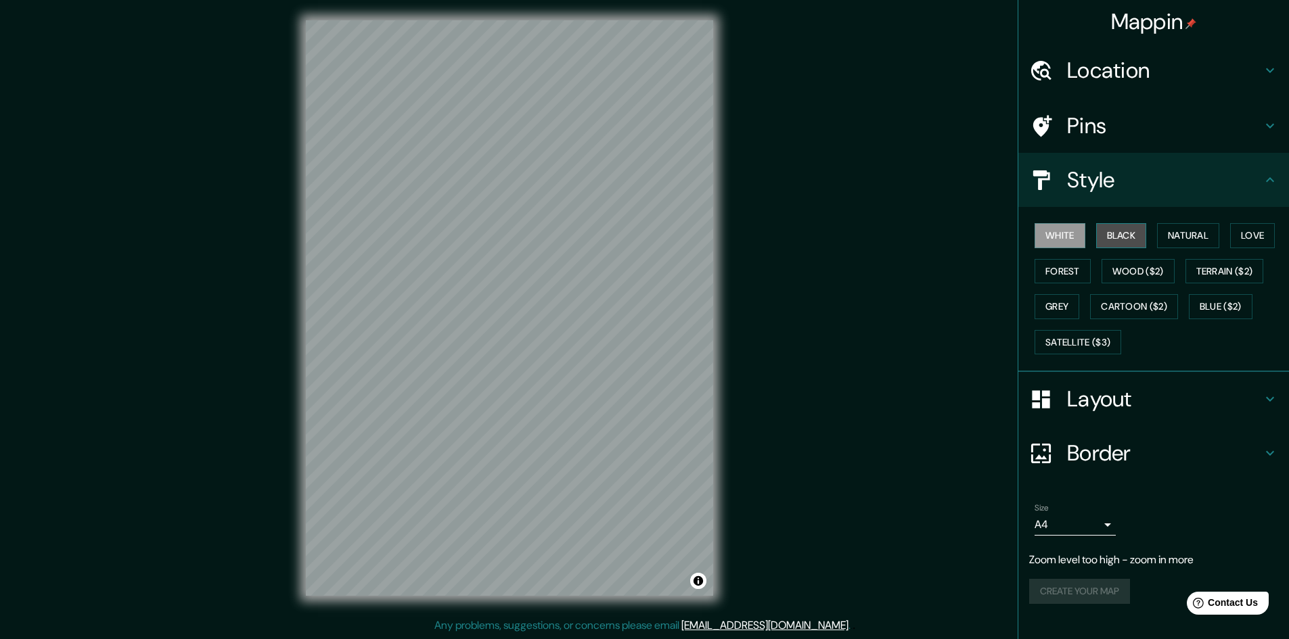
click at [1115, 241] on button "Black" at bounding box center [1121, 235] width 51 height 25
click at [760, 304] on div "Mappin Location Pins Style White Black Natural Love Forest Wood ($2) Terrain ($…" at bounding box center [644, 319] width 1289 height 641
click at [672, 345] on div "Mappin Location Pins Style White Black Natural Love Forest Wood ($2) Terrain ($…" at bounding box center [644, 319] width 1289 height 641
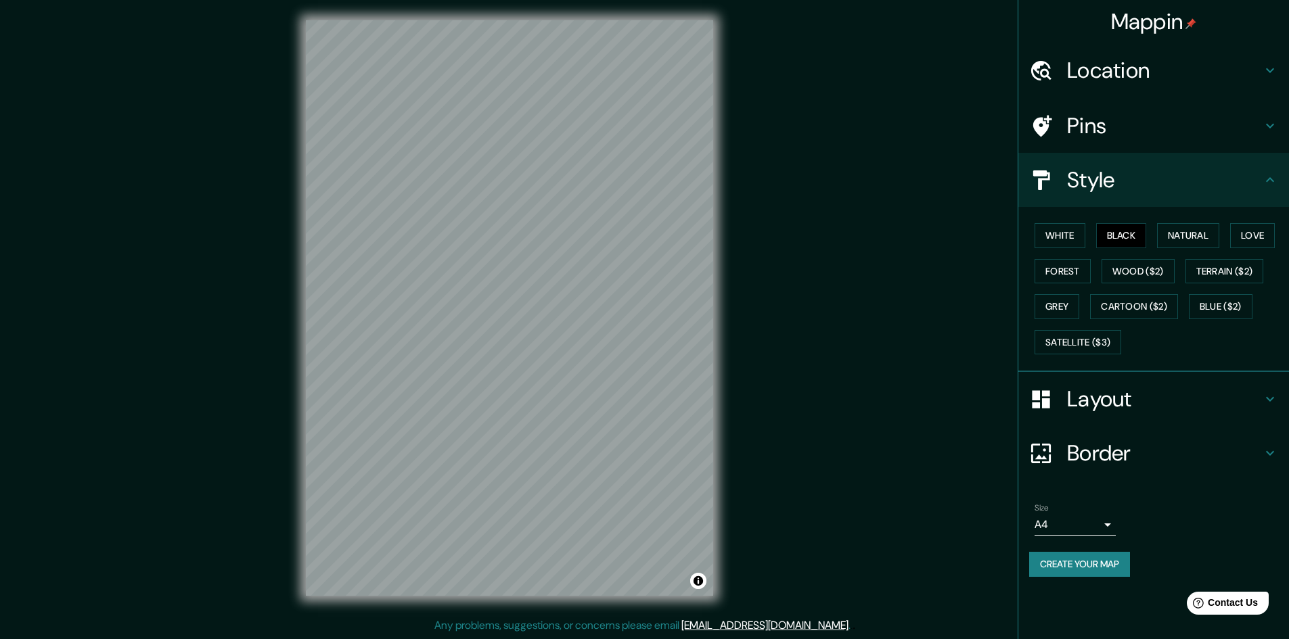
drag, startPoint x: 740, startPoint y: 407, endPoint x: 759, endPoint y: 384, distance: 29.3
click at [868, 430] on div "Mappin Location Pins Style White Black Natural Love Forest Wood ($2) Terrain ($…" at bounding box center [644, 319] width 1289 height 641
click at [1134, 406] on h4 "Layout" at bounding box center [1164, 399] width 195 height 27
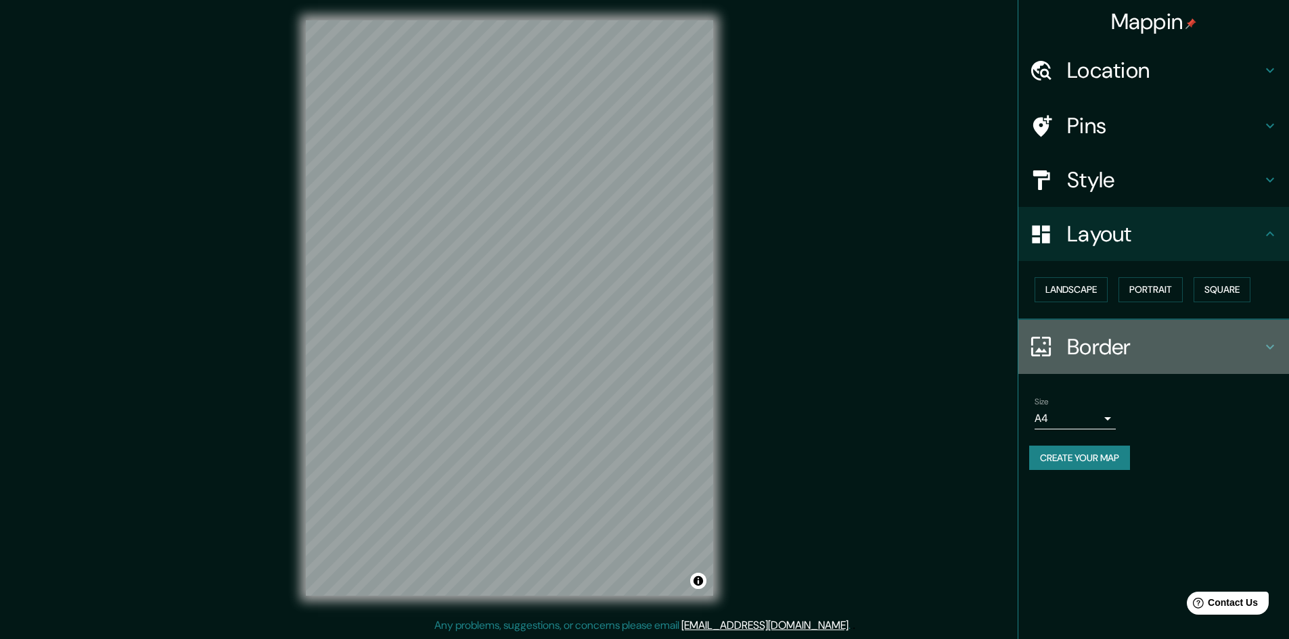
click at [1179, 352] on h4 "Border" at bounding box center [1164, 346] width 195 height 27
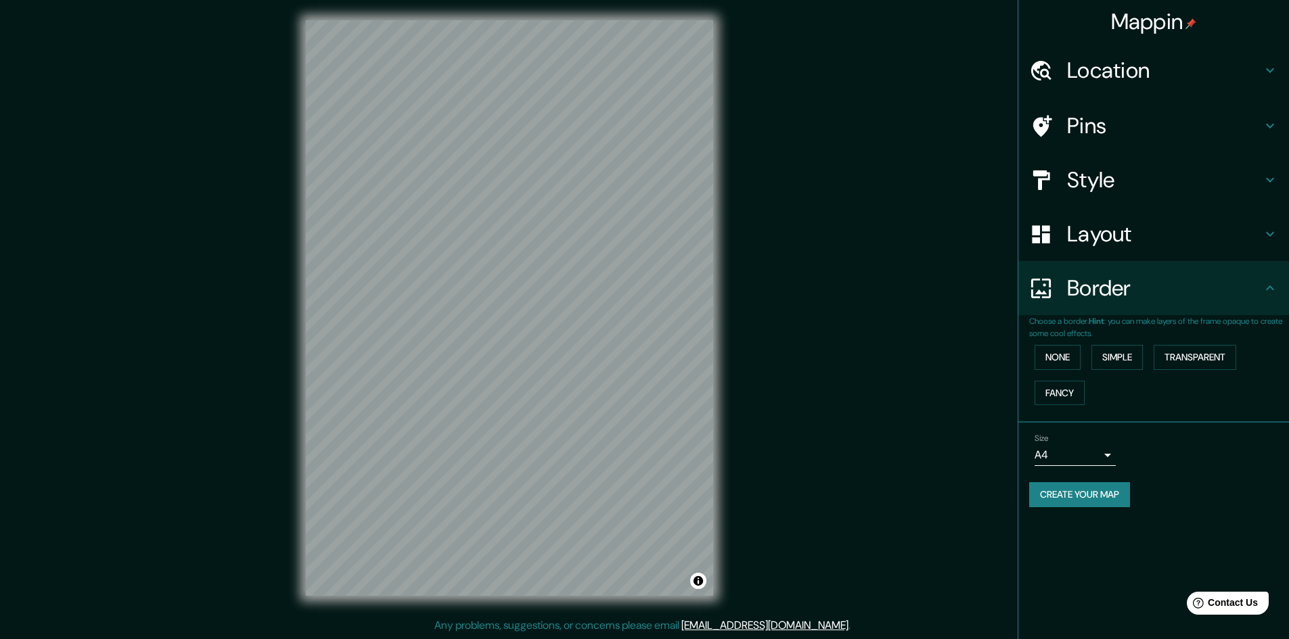
click at [1276, 285] on icon at bounding box center [1270, 288] width 16 height 16
click at [1264, 242] on div "Layout" at bounding box center [1153, 234] width 271 height 54
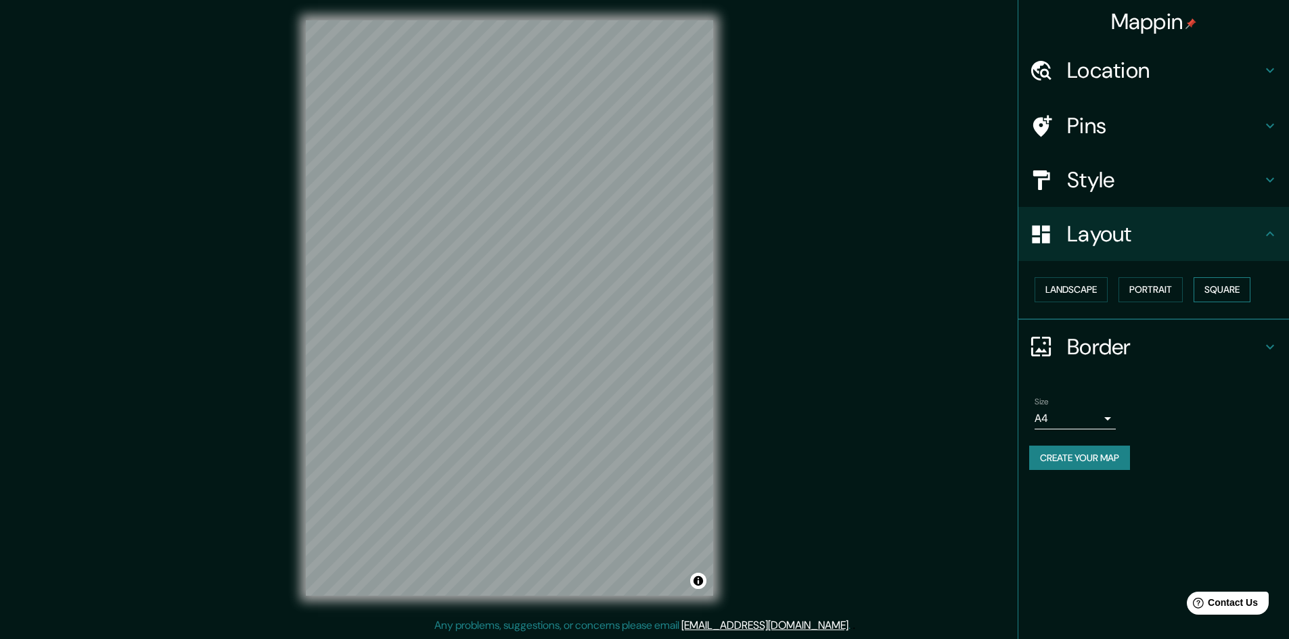
click at [1234, 286] on button "Square" at bounding box center [1221, 289] width 57 height 25
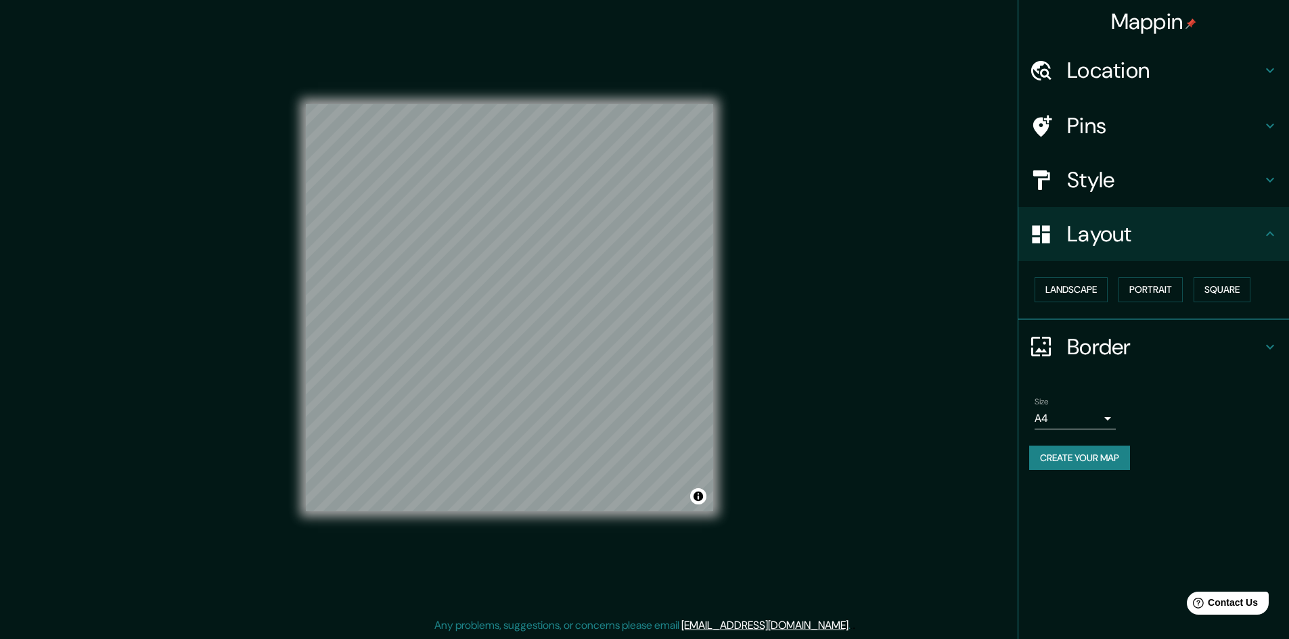
click at [727, 392] on div "© Mapbox © OpenStreetMap Improve this map" at bounding box center [509, 308] width 451 height 619
drag, startPoint x: 714, startPoint y: 387, endPoint x: 1094, endPoint y: 459, distance: 387.7
click at [1151, 507] on div "Mappin Location Pins Style Layout Landscape Portrait Square Border Choose a bor…" at bounding box center [1152, 319] width 271 height 639
click at [1083, 453] on button "Create your map" at bounding box center [1079, 458] width 101 height 25
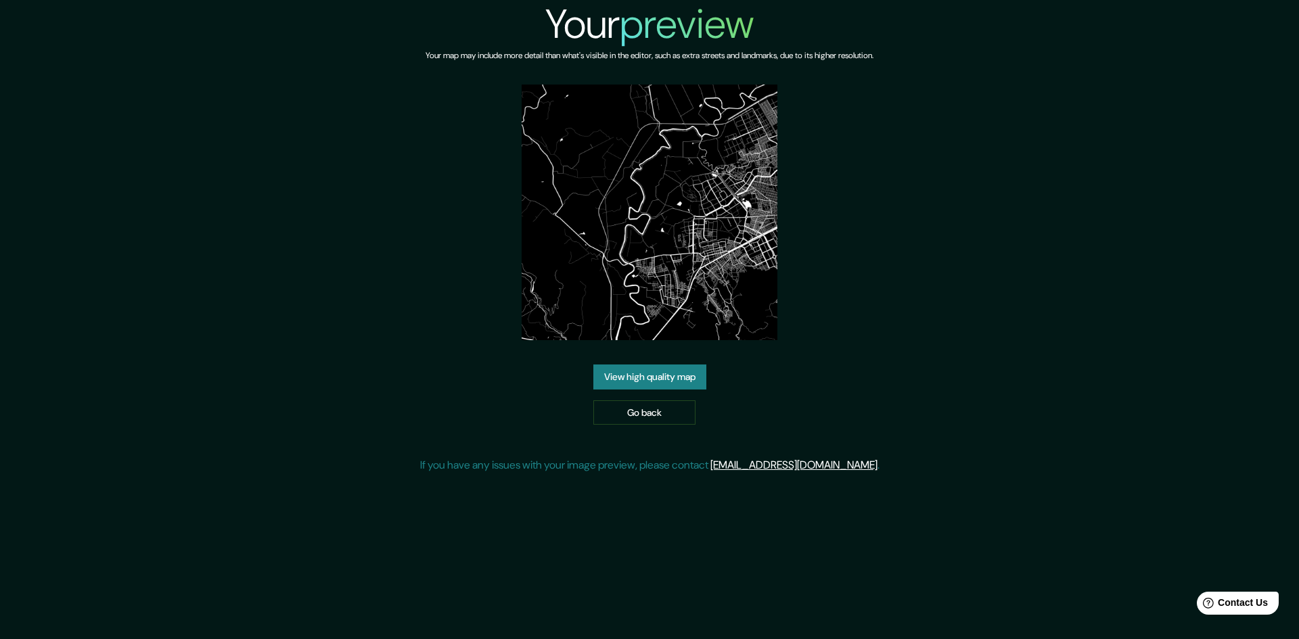
click at [658, 382] on link "View high quality map" at bounding box center [649, 377] width 113 height 25
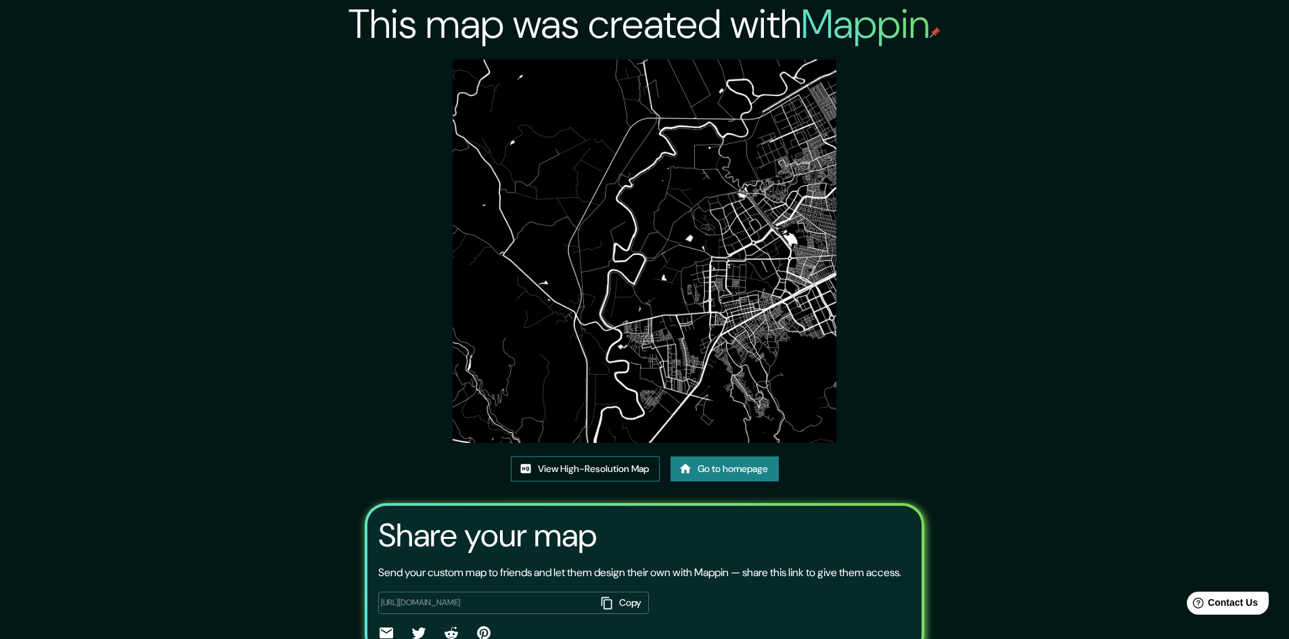
click at [605, 474] on link "View High-Resolution Map" at bounding box center [585, 469] width 149 height 25
